Goal: Obtain resource: Obtain resource

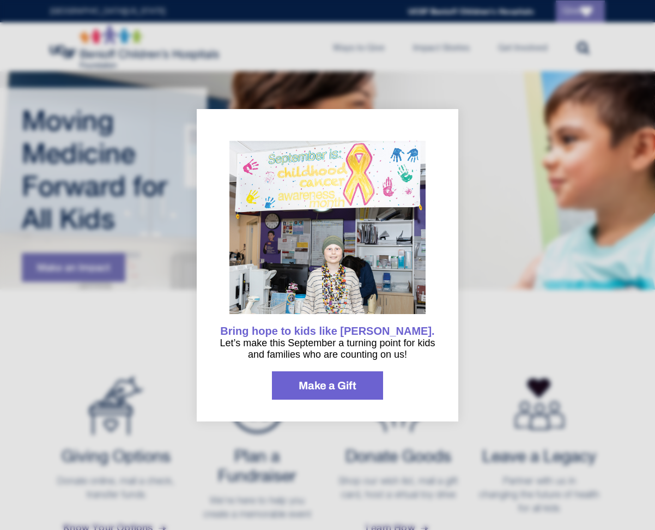
scroll to position [20, 0]
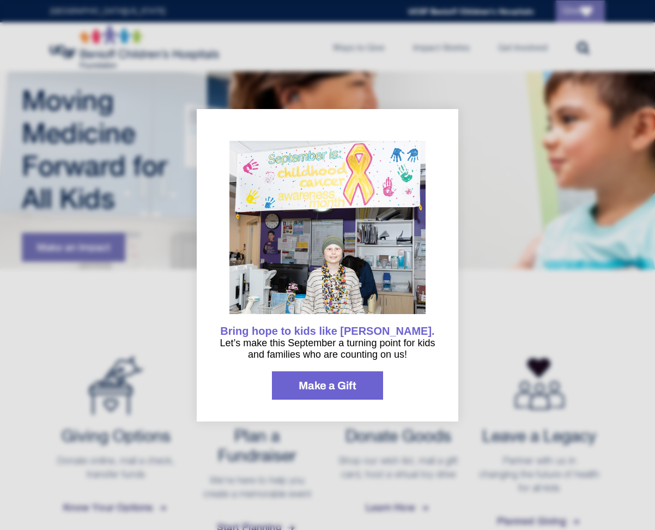
click at [491, 346] on div at bounding box center [327, 265] width 655 height 530
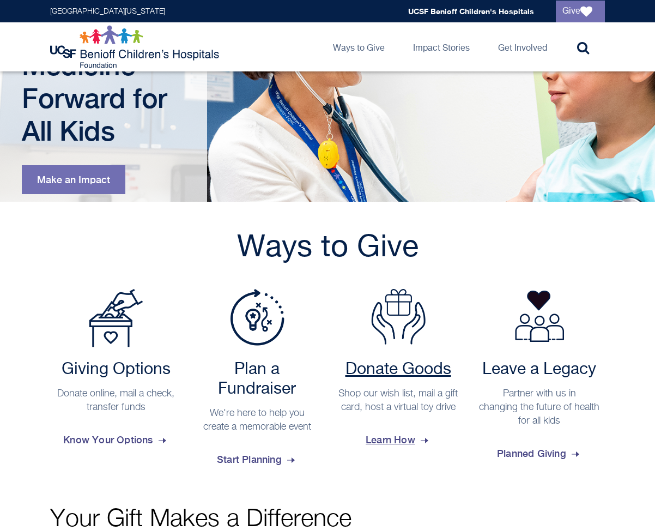
scroll to position [114, 0]
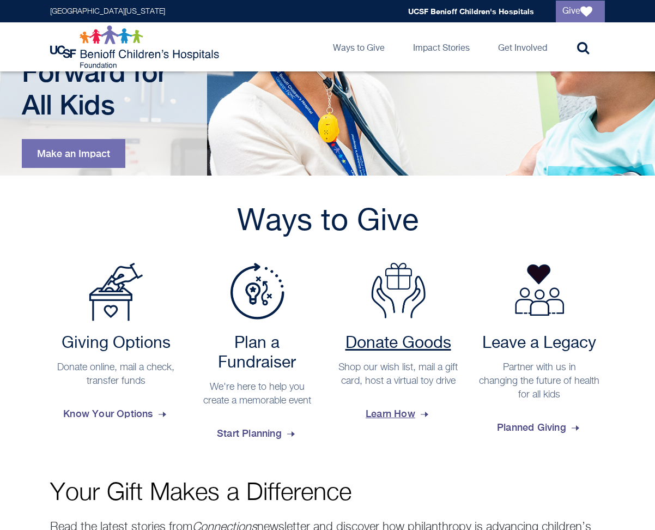
click at [405, 428] on span "Learn How" at bounding box center [398, 413] width 65 height 29
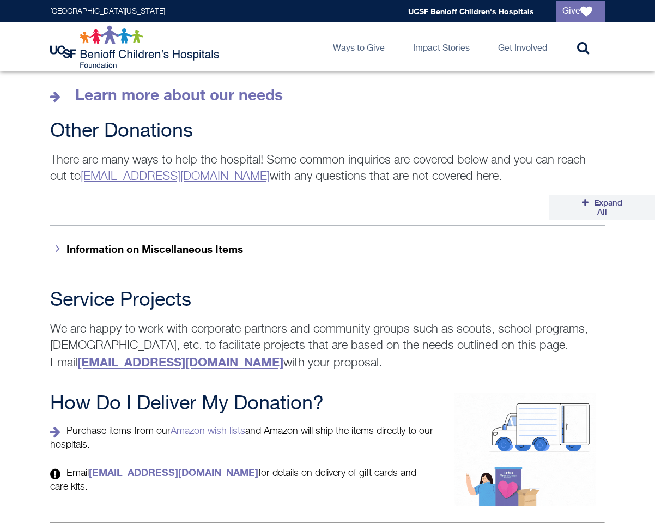
scroll to position [1680, 0]
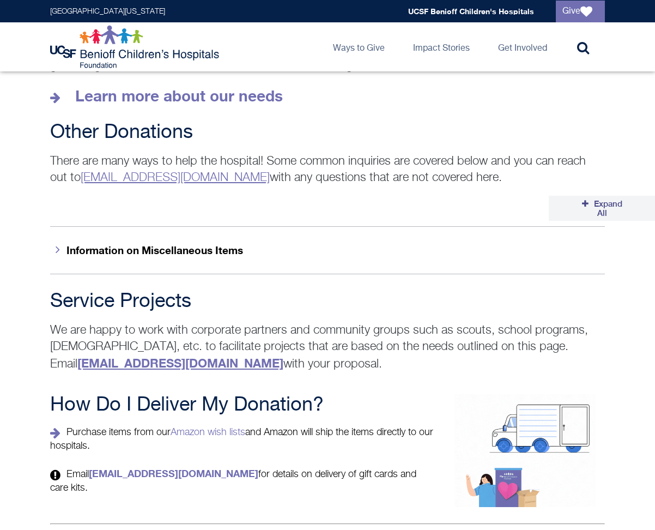
click at [60, 469] on icon at bounding box center [57, 475] width 14 height 12
click at [52, 469] on icon at bounding box center [57, 475] width 14 height 12
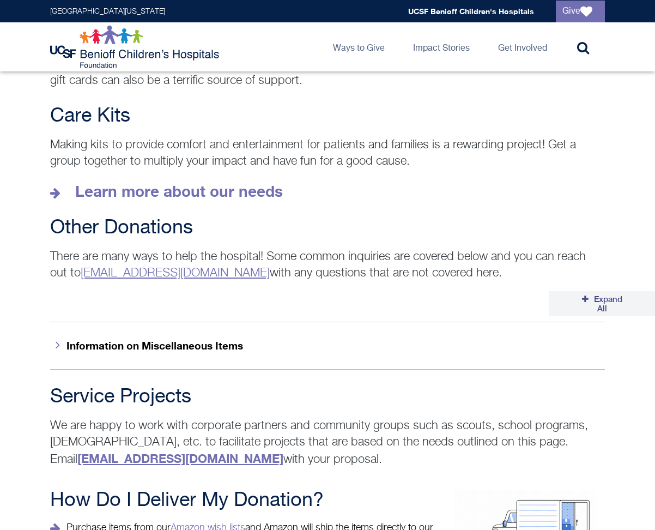
scroll to position [1557, 0]
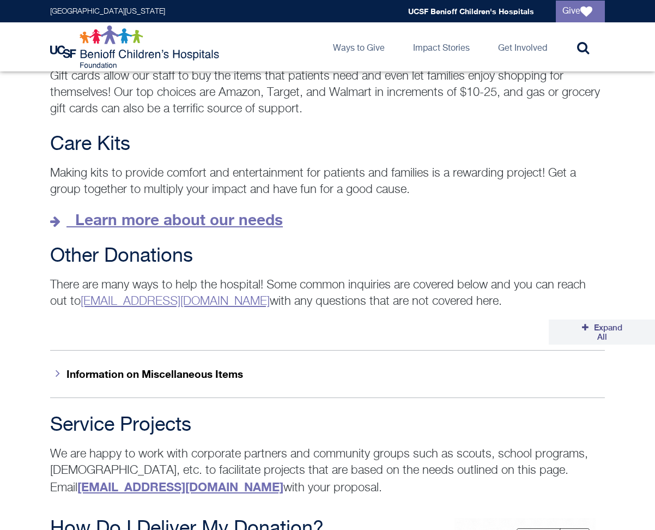
click at [98, 210] on strong "Learn more about our needs" at bounding box center [179, 219] width 208 height 18
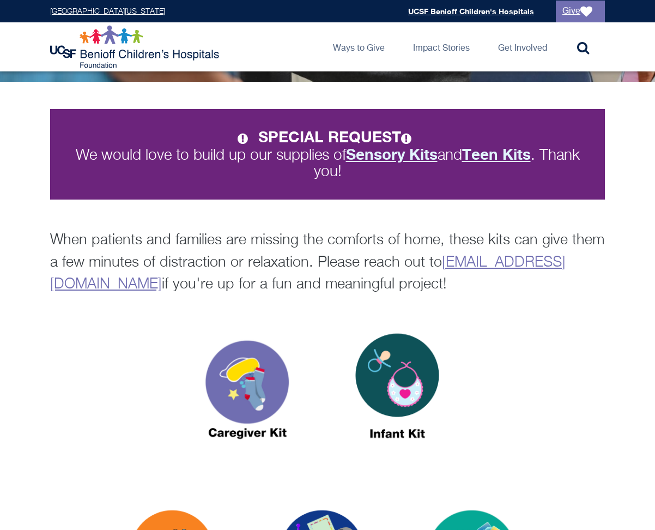
scroll to position [193, 0]
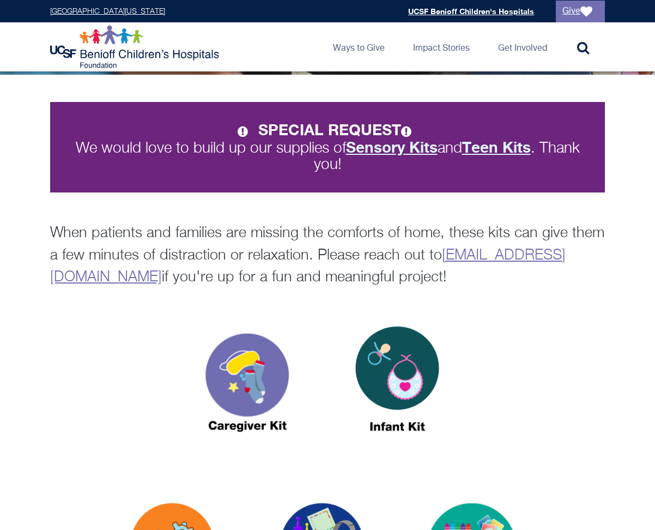
click at [238, 131] on icon at bounding box center [245, 131] width 14 height 12
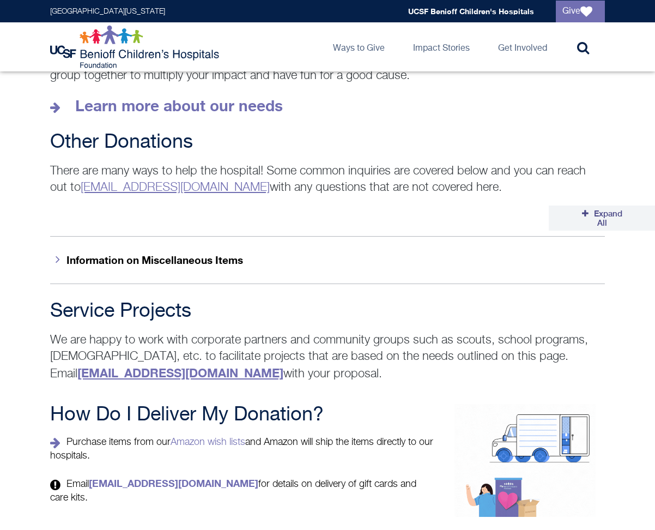
scroll to position [1663, 0]
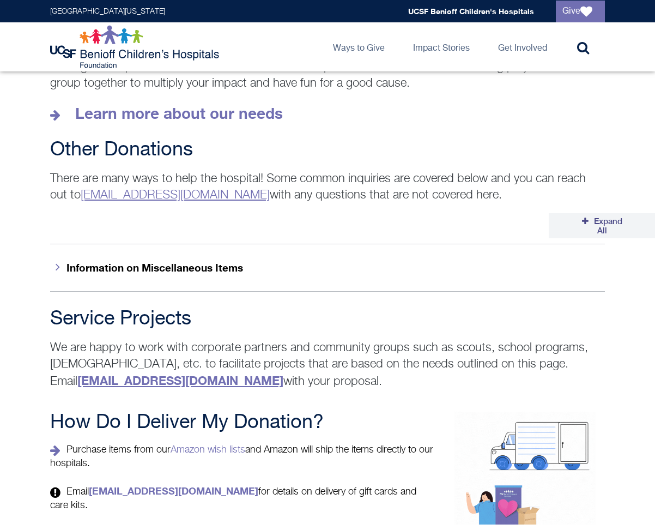
click at [137, 244] on button "Information on Miscellaneous Items" at bounding box center [327, 267] width 555 height 47
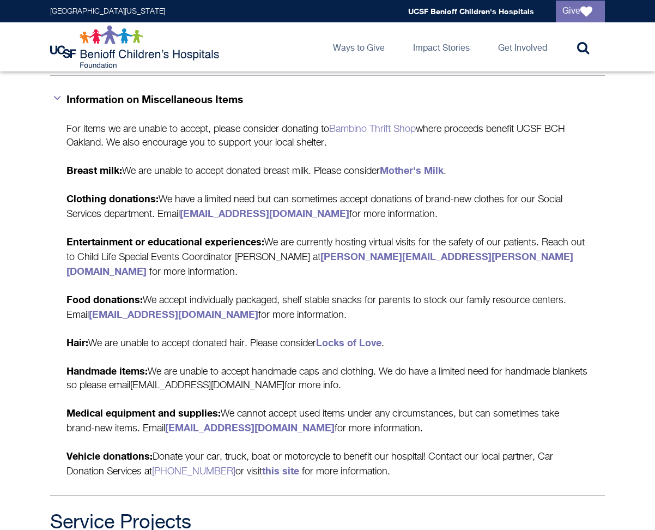
scroll to position [1664, 0]
